Goal: Task Accomplishment & Management: Manage account settings

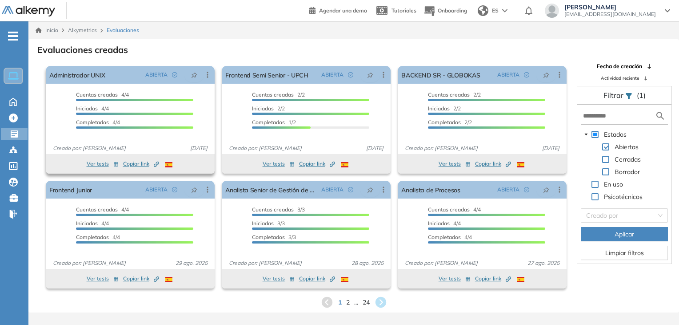
click at [198, 104] on div "Cuentas creadas 4/4 Prefiltrados 0/4 Iniciadas 4/4 Completados 4/4" at bounding box center [130, 114] width 169 height 46
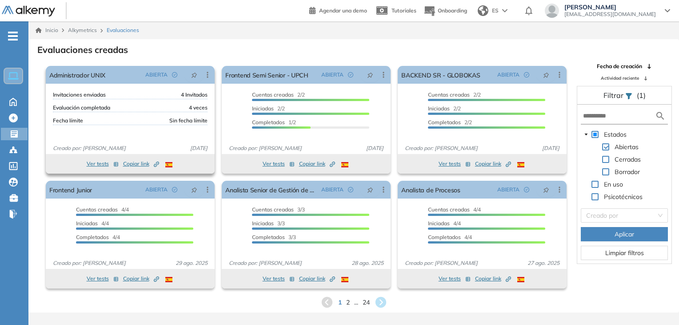
click at [198, 104] on div "Cuentas creadas 4/4 Prefiltrados 0/4 Iniciadas 4/4 Completados 4/4" at bounding box center [130, 114] width 169 height 46
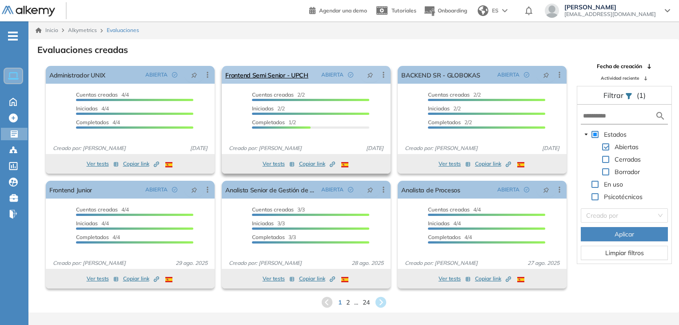
click at [293, 80] on link "Frontend Semi Senior - UPCH" at bounding box center [266, 75] width 83 height 18
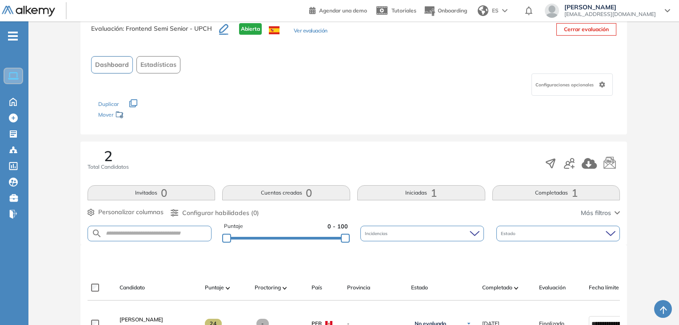
scroll to position [255, 0]
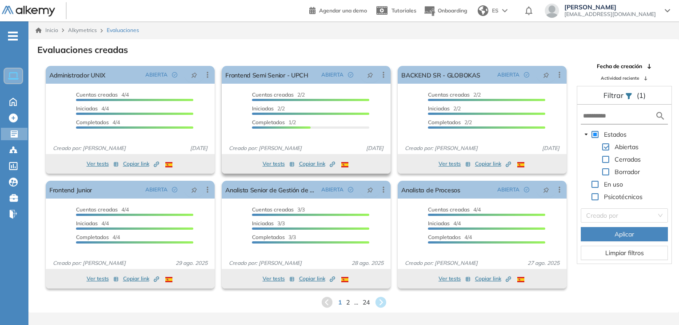
click at [299, 160] on span "Copiar link Created by potrace 1.16, written by [PERSON_NAME] [DATE]-[DATE]" at bounding box center [317, 164] width 36 height 8
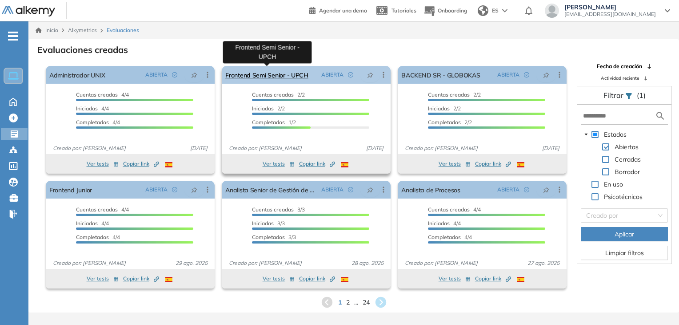
click at [283, 70] on link "Frontend Semi Senior - UPCH" at bounding box center [266, 75] width 83 height 18
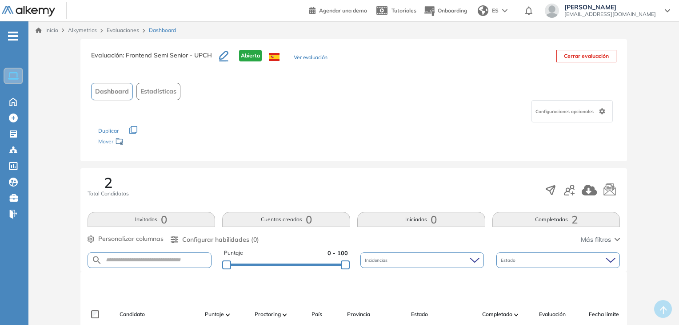
click at [304, 60] on button "Ver evaluación" at bounding box center [311, 57] width 34 height 9
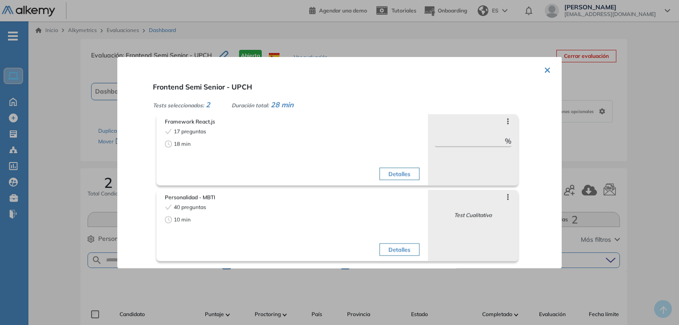
click at [548, 69] on div "× Frontend Semi Senior - UPCH Tests seleccionados: 2 Duración total: 28 min Fra…" at bounding box center [339, 162] width 445 height 211
click at [544, 70] on button "×" at bounding box center [547, 68] width 7 height 17
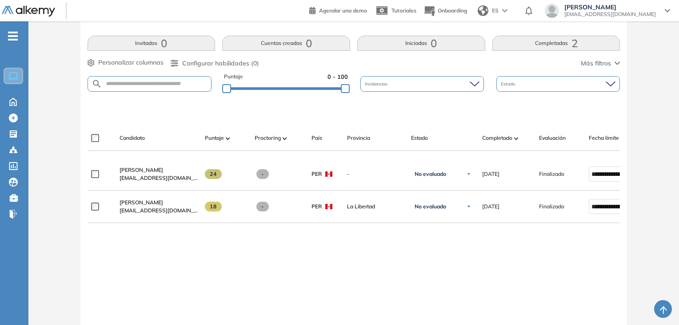
scroll to position [210, 0]
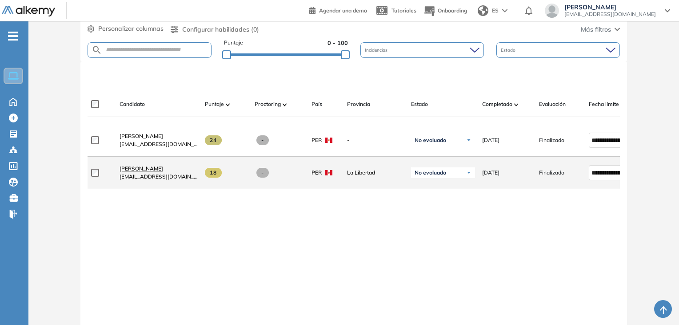
click at [140, 170] on span "[PERSON_NAME]" at bounding box center [142, 168] width 44 height 7
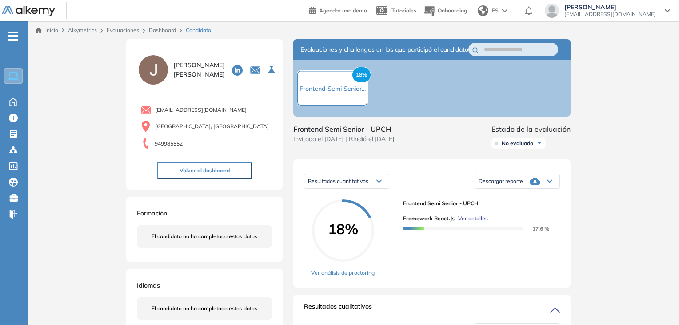
click at [261, 78] on div "[PERSON_NAME] 0 . Administrador UNIX 1 . Frontend Semi Senior - UPCH 2 . BACKEN…" at bounding box center [204, 69] width 135 height 33
click at [5, 102] on div "Home Home" at bounding box center [16, 101] width 28 height 13
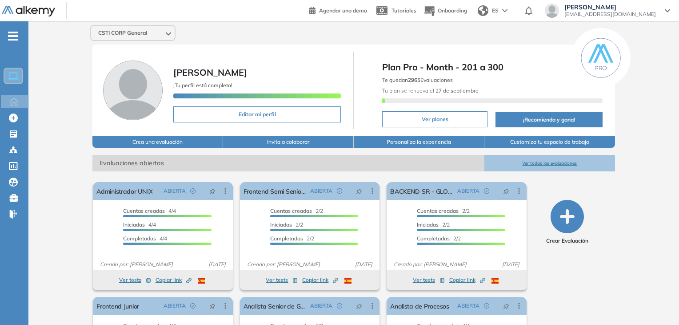
click at [277, 164] on span "Evaluaciones abiertas" at bounding box center [288, 163] width 392 height 16
click at [6, 150] on div "Candidatos Candidatos" at bounding box center [15, 150] width 27 height 12
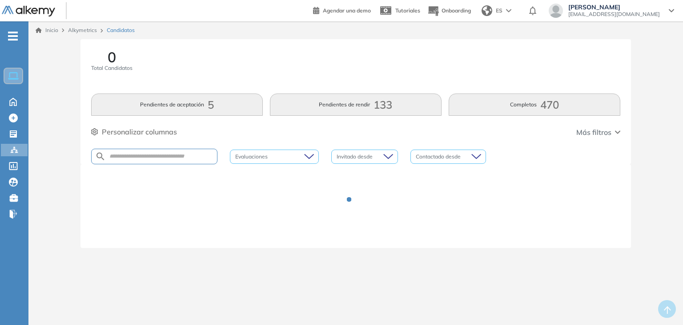
click at [130, 160] on div at bounding box center [154, 156] width 126 height 16
click at [120, 153] on input "text" at bounding box center [161, 156] width 111 height 7
type input "**********"
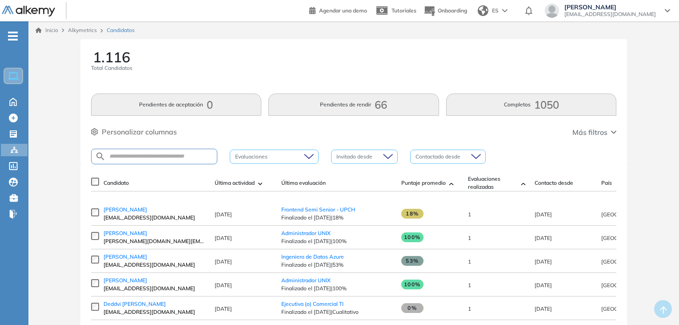
click at [206, 139] on div "1.116 Total Candidatos Pendientes de aceptación 0 Pendientes de rendir 66 Compl…" at bounding box center [353, 101] width 547 height 125
click at [182, 160] on div at bounding box center [154, 156] width 126 height 16
click at [167, 154] on input "text" at bounding box center [161, 156] width 111 height 7
type input "******"
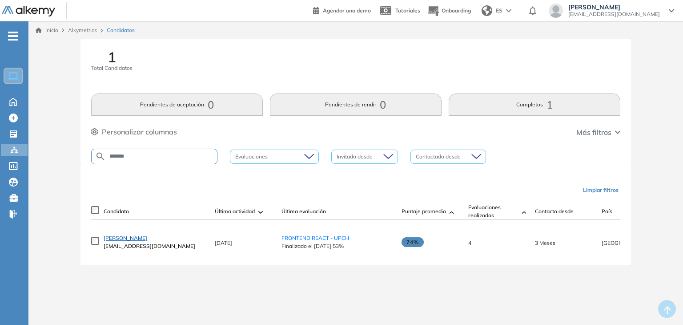
click at [139, 241] on span "[PERSON_NAME]" at bounding box center [126, 237] width 44 height 7
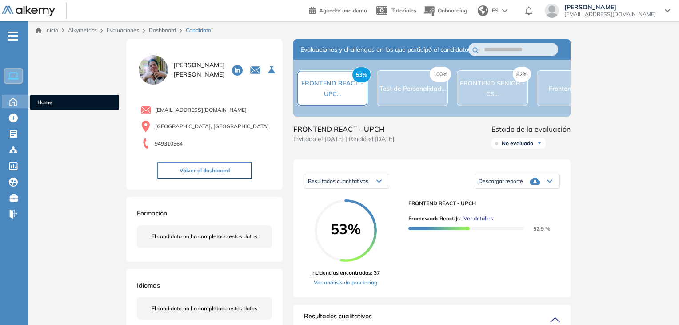
click at [14, 104] on icon at bounding box center [13, 102] width 7 height 8
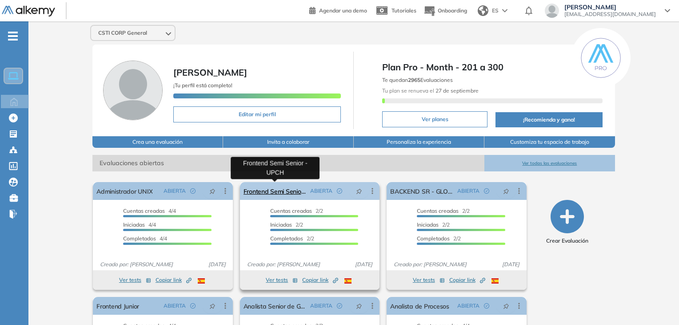
click at [283, 191] on link "Frontend Semi Senior - UPCH" at bounding box center [275, 191] width 63 height 18
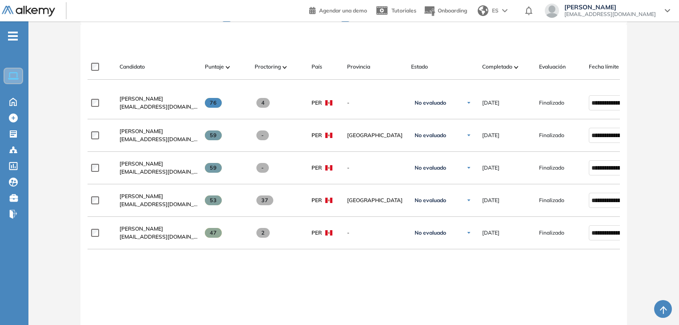
scroll to position [248, 0]
drag, startPoint x: 580, startPoint y: 168, endPoint x: 639, endPoint y: 160, distance: 59.2
click at [639, 160] on div "Evaluación : FRONTEND REACT - UPCH Abierta Ver evaluación Cerrar evaluación Das…" at bounding box center [354, 106] width 644 height 631
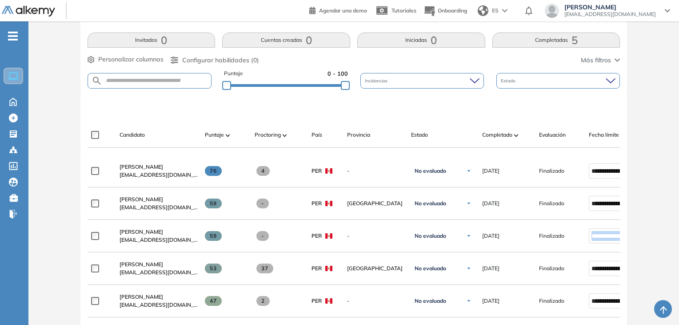
scroll to position [173, 0]
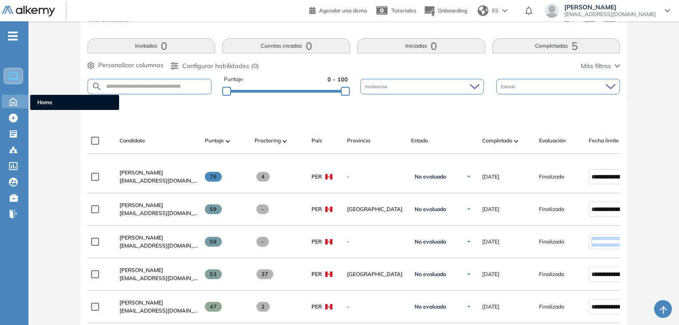
click at [8, 102] on icon at bounding box center [13, 101] width 16 height 11
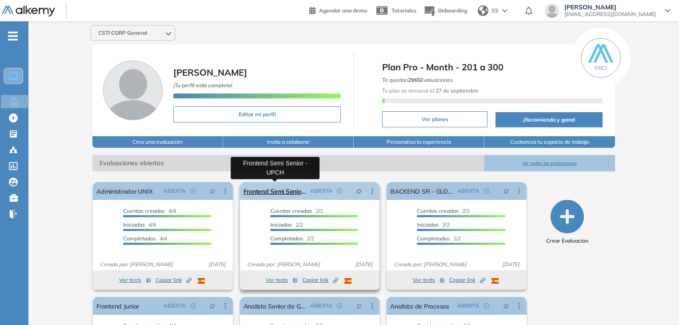
click at [280, 193] on link "Frontend Semi Senior - UPCH" at bounding box center [275, 191] width 63 height 18
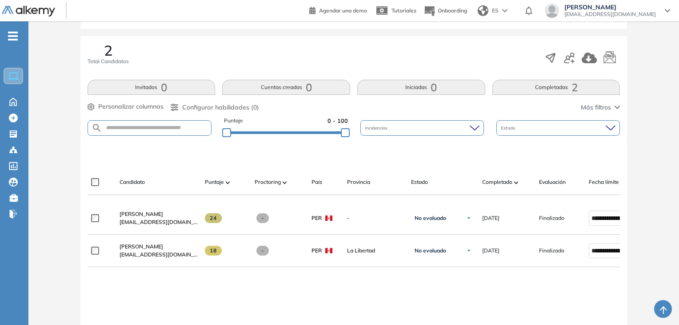
scroll to position [129, 0]
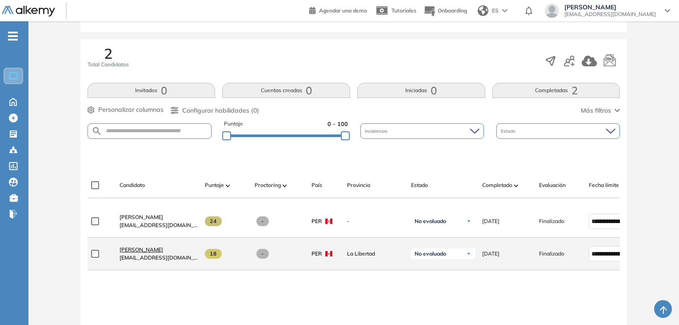
click at [126, 253] on span "[PERSON_NAME]" at bounding box center [142, 249] width 44 height 7
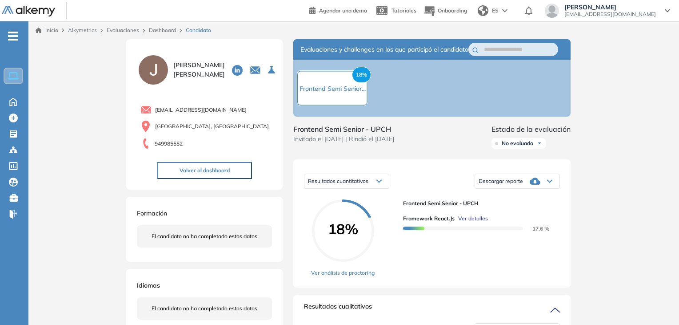
click at [272, 28] on div "Inicio Alkymetrics Evaluaciones Dashboard Candidato" at bounding box center [354, 30] width 637 height 8
click at [452, 142] on div "Frontend Semi Senior - UPCH Invitado el [DATE] | Rindió el [DATE] Estado de la …" at bounding box center [431, 138] width 277 height 28
